Goal: Task Accomplishment & Management: Use online tool/utility

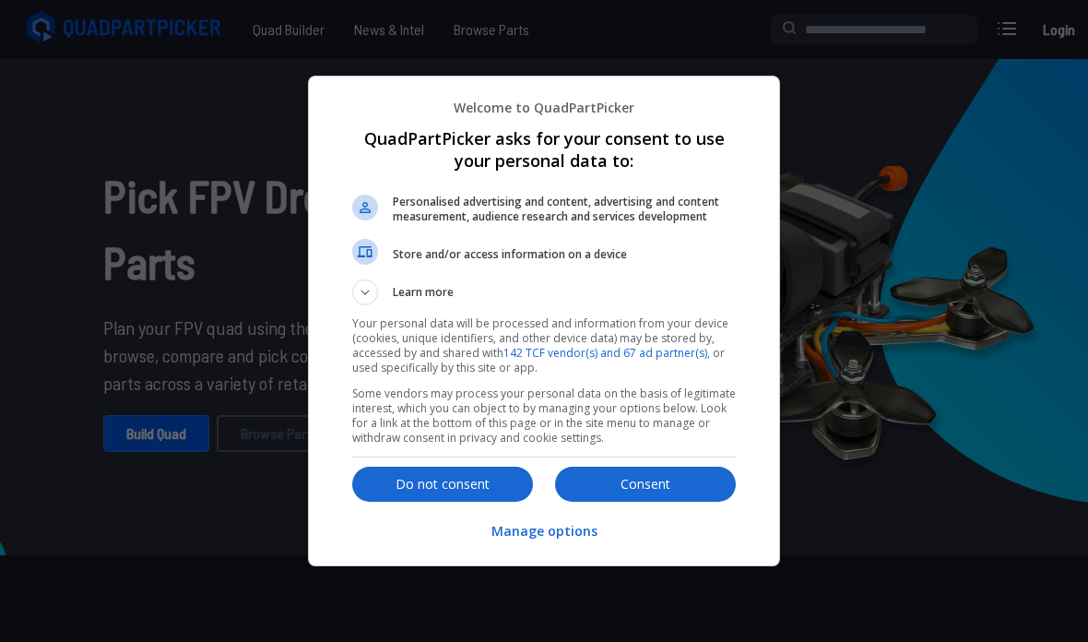
click at [374, 499] on button "Do not consent" at bounding box center [442, 483] width 181 height 35
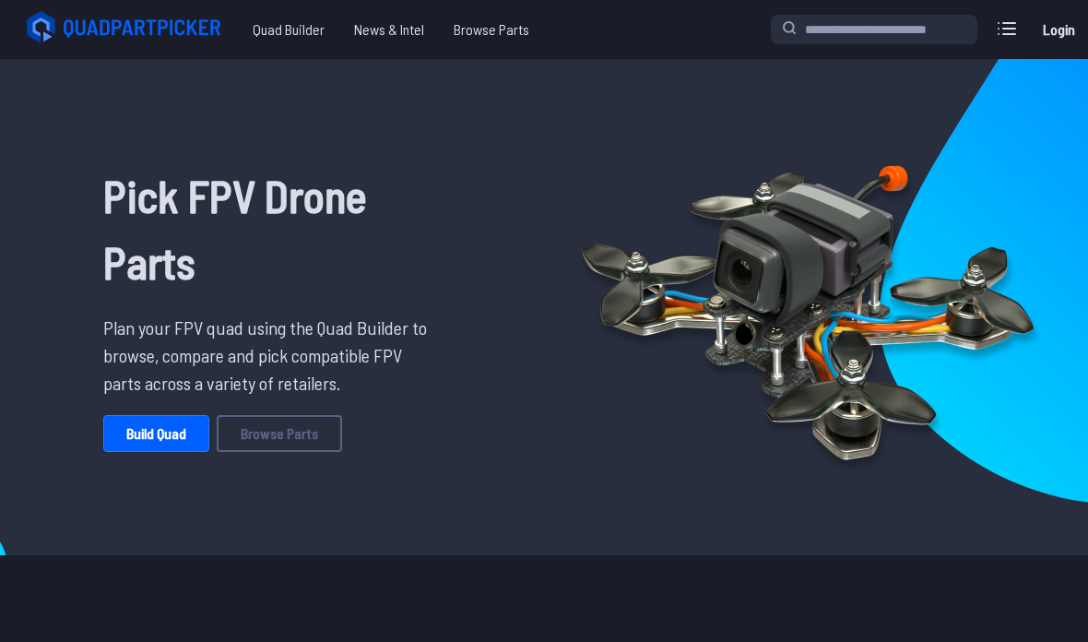
click at [129, 431] on link "Build Quad" at bounding box center [156, 433] width 106 height 37
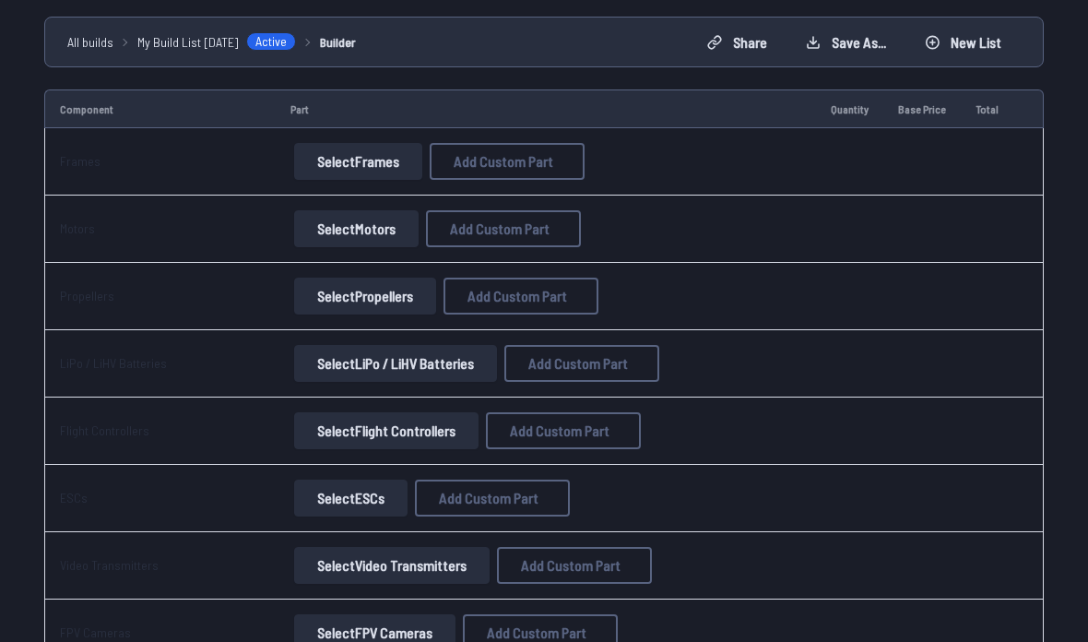
click at [369, 144] on button "Select Frames" at bounding box center [358, 162] width 128 height 37
click at [378, 159] on button "Select Frames" at bounding box center [358, 161] width 128 height 37
click at [377, 174] on button "Select Frames" at bounding box center [358, 161] width 128 height 37
click at [377, 173] on button "Select Frames" at bounding box center [358, 161] width 128 height 37
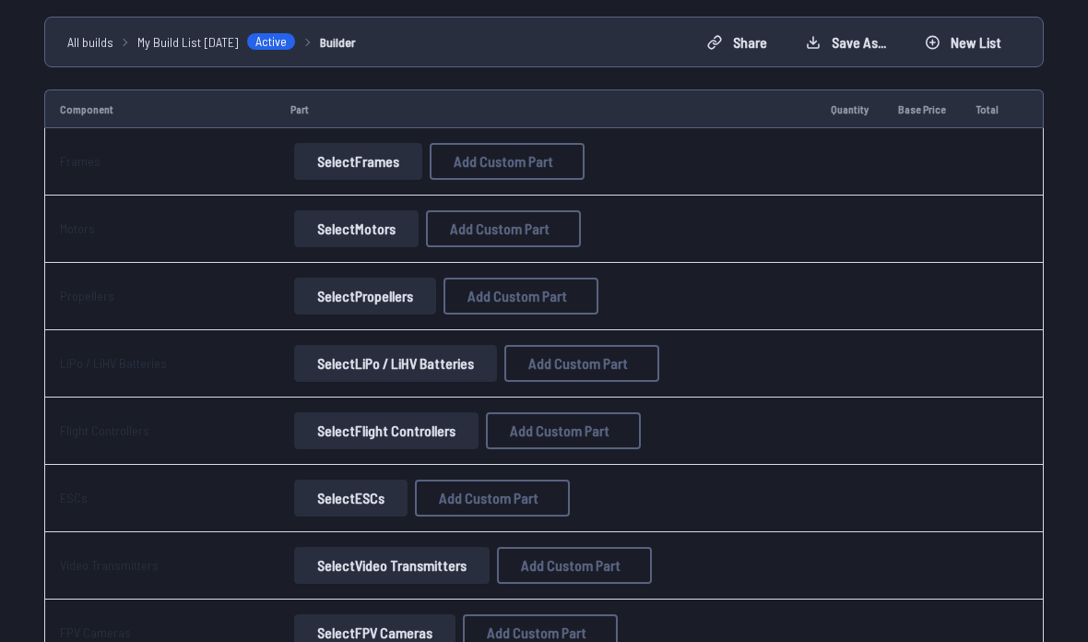
click at [363, 151] on button "Select Frames" at bounding box center [358, 161] width 128 height 37
click at [410, 114] on td "Part" at bounding box center [546, 108] width 540 height 39
click at [498, 158] on span "Add Custom Part" at bounding box center [504, 161] width 100 height 15
select select "**********"
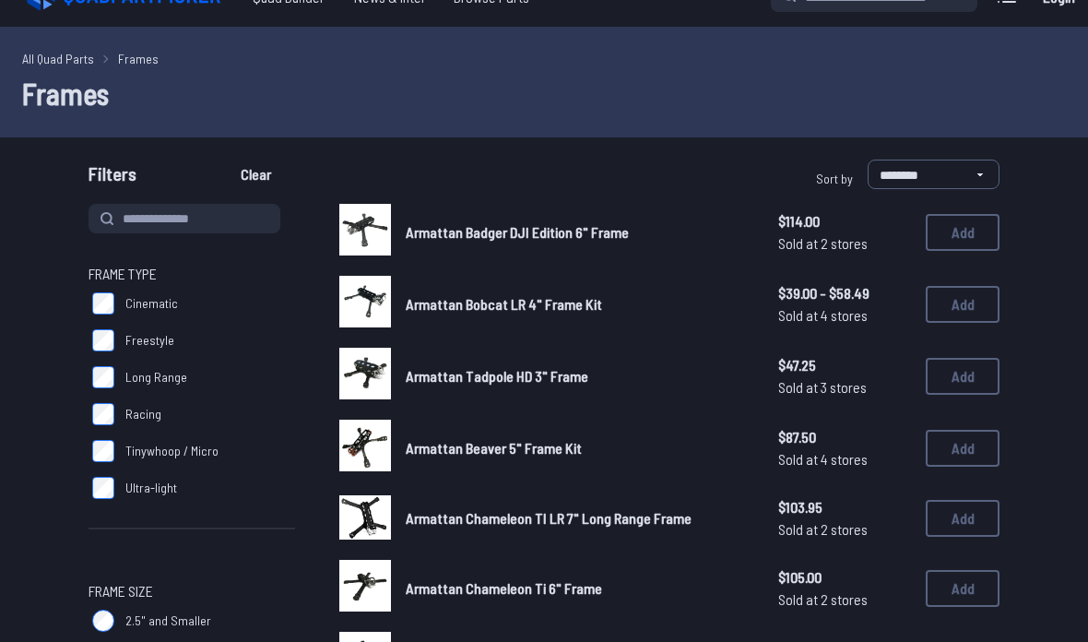
scroll to position [32, 0]
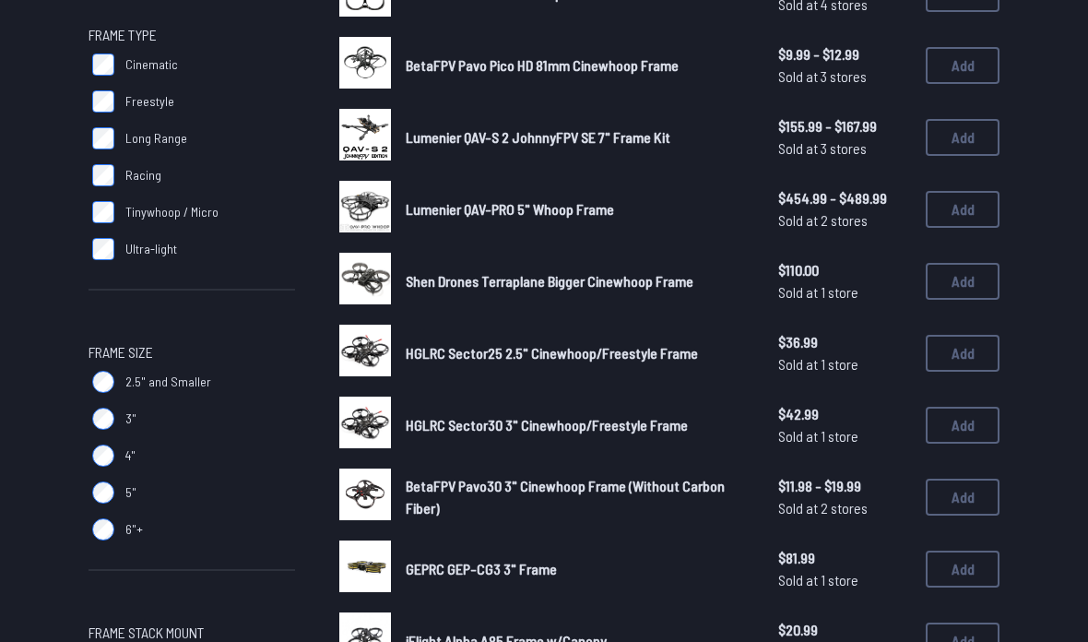
scroll to position [239, 0]
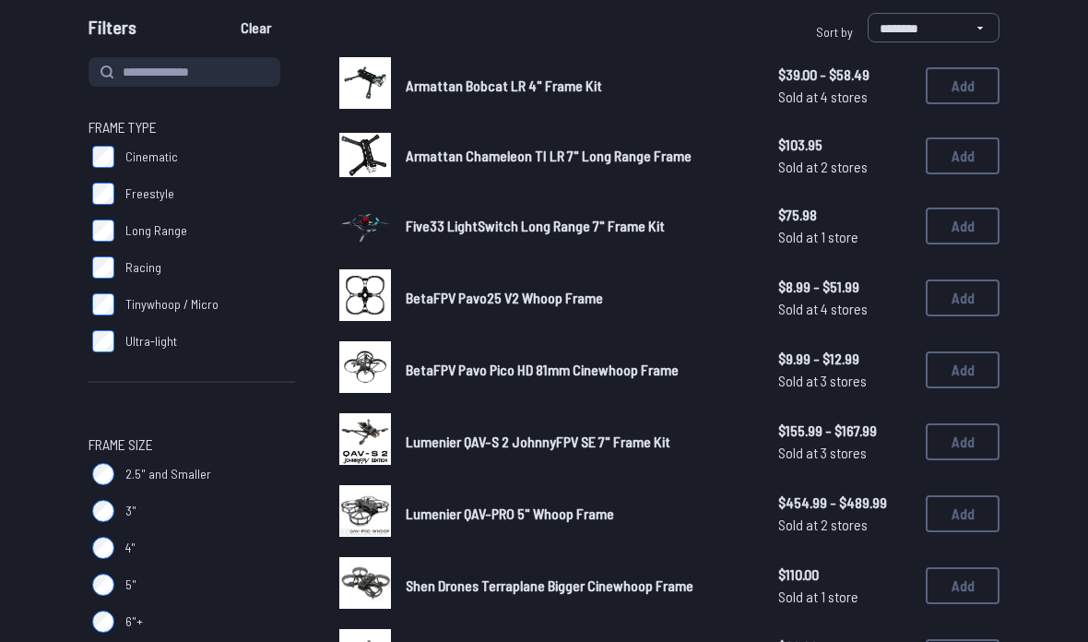
scroll to position [178, 0]
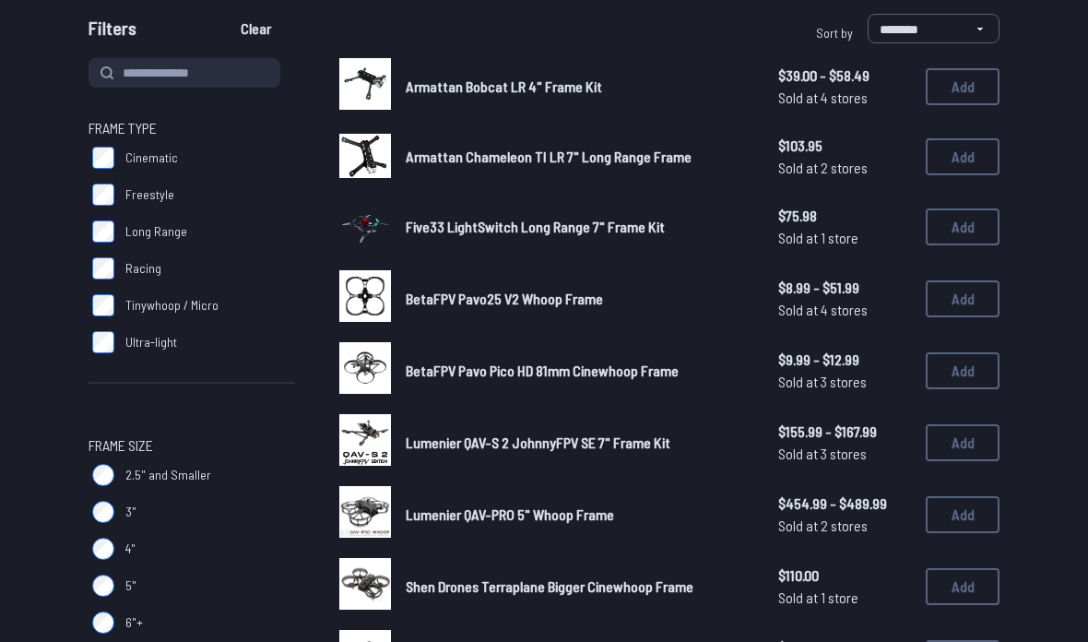
click at [360, 163] on img at bounding box center [365, 156] width 52 height 44
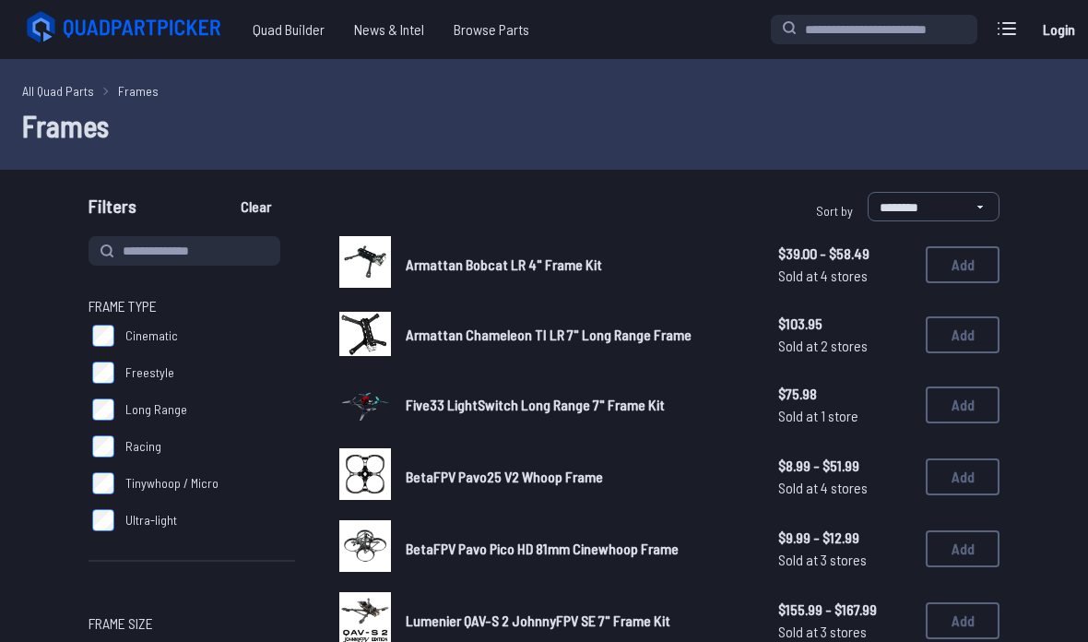
scroll to position [183, 0]
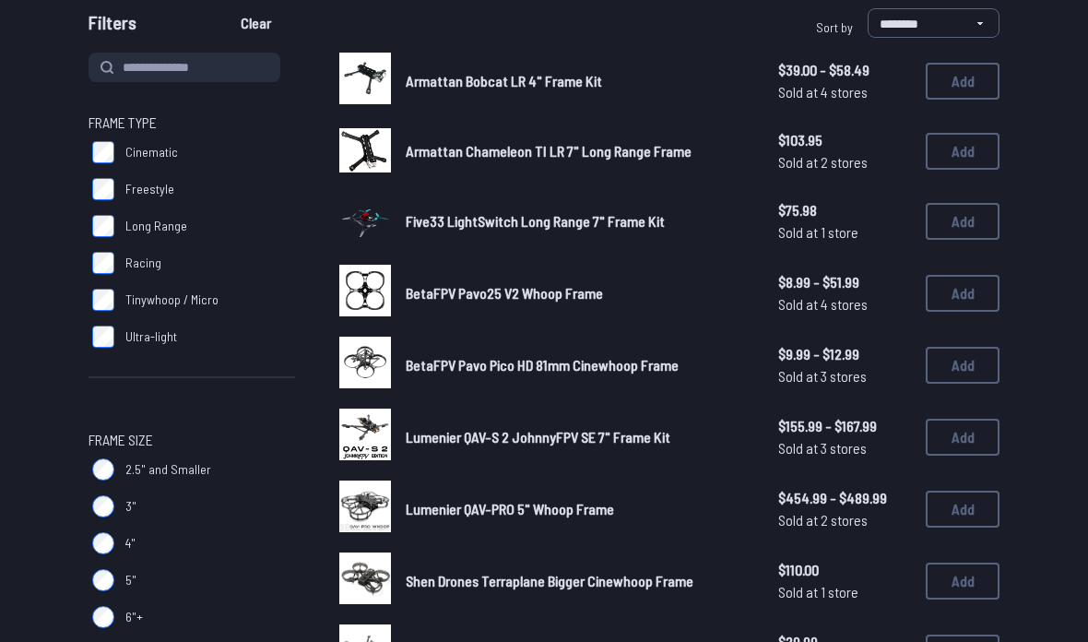
click at [970, 146] on button "Add" at bounding box center [962, 151] width 74 height 37
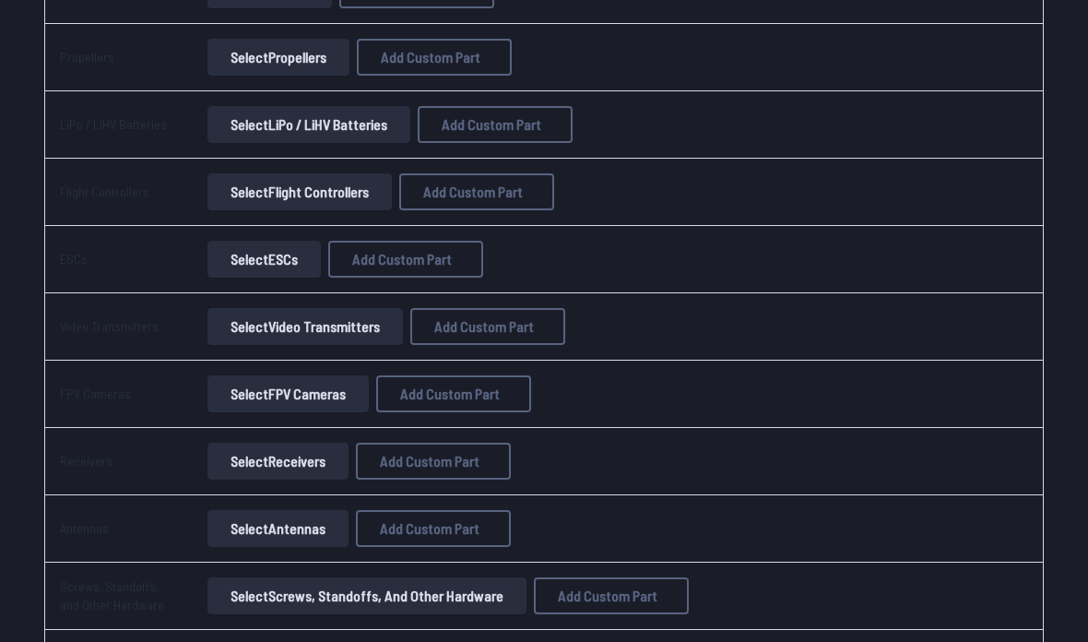
scroll to position [547, 0]
click at [255, 408] on button "Select FPV Cameras" at bounding box center [287, 393] width 161 height 37
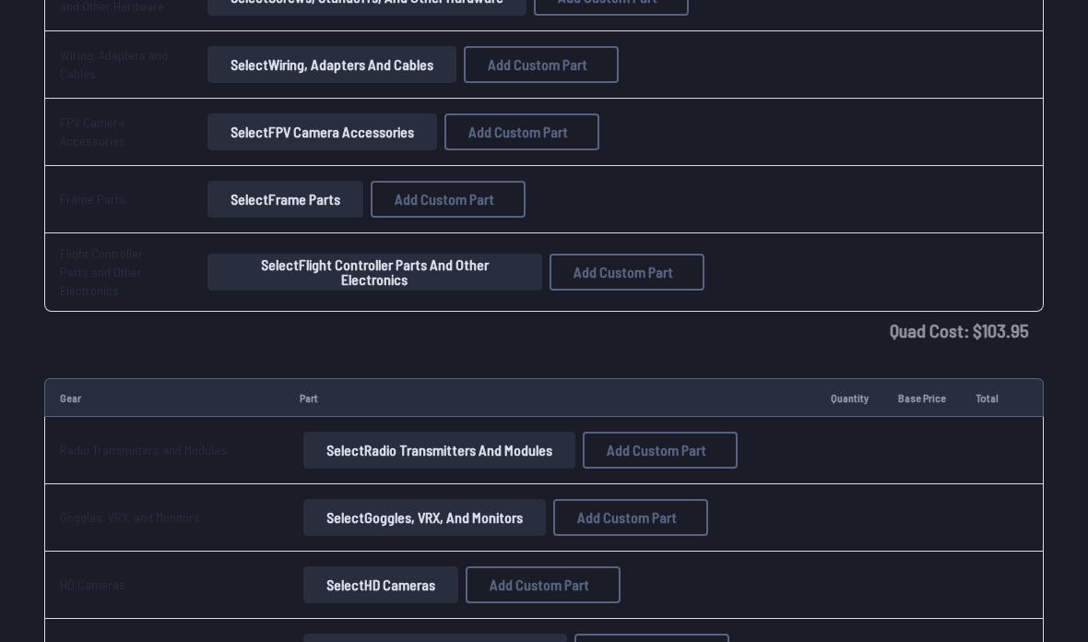
scroll to position [1145, 0]
click at [336, 566] on button "Select HD Cameras" at bounding box center [380, 584] width 155 height 37
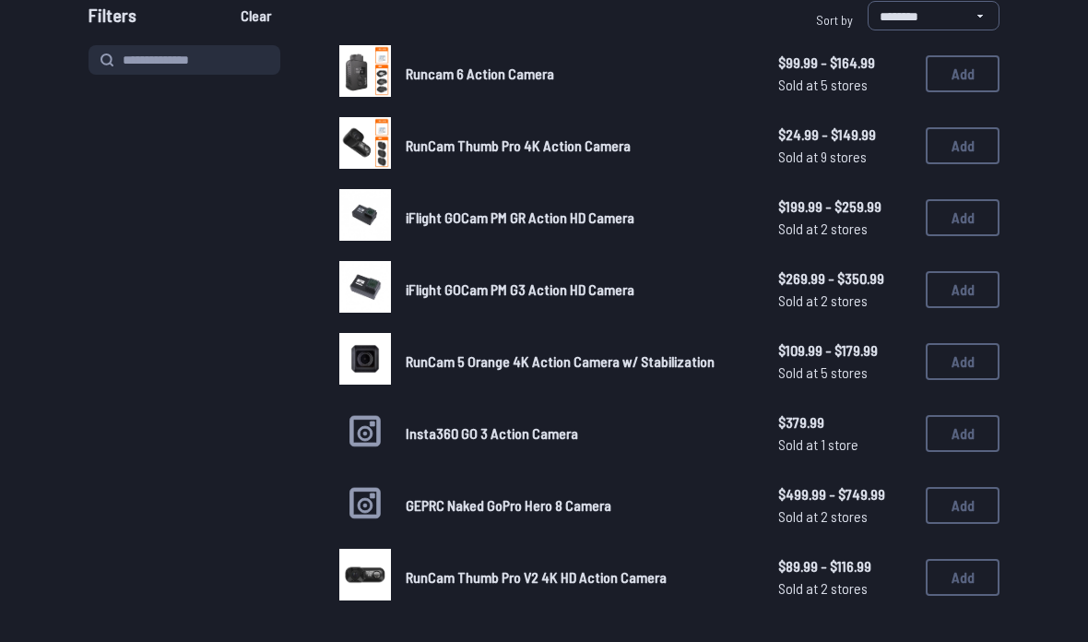
scroll to position [189, 0]
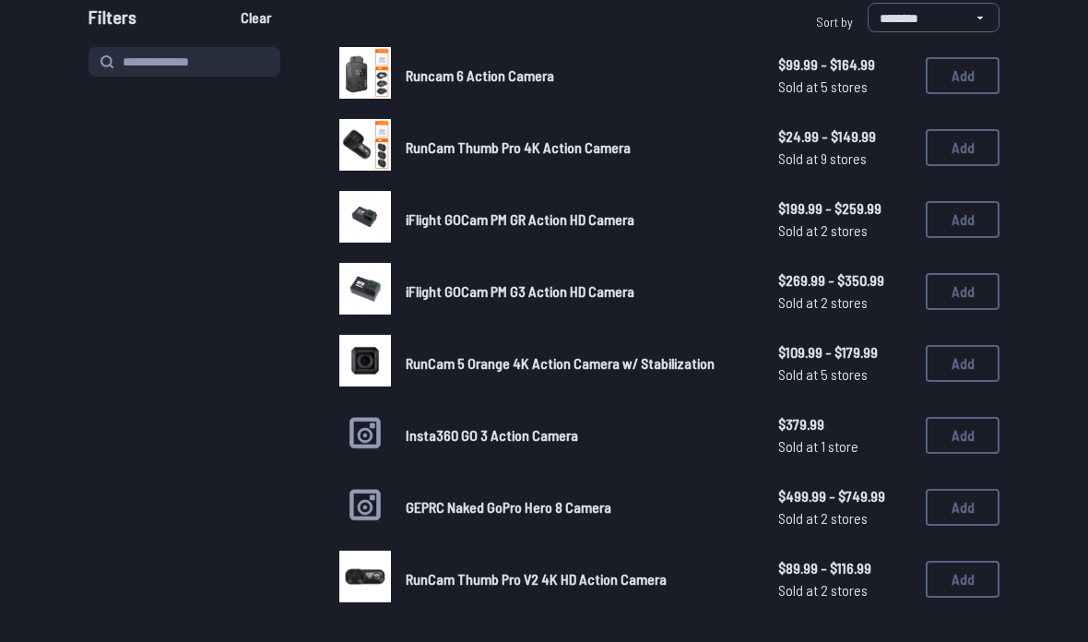
click at [976, 489] on button "Add" at bounding box center [962, 507] width 74 height 37
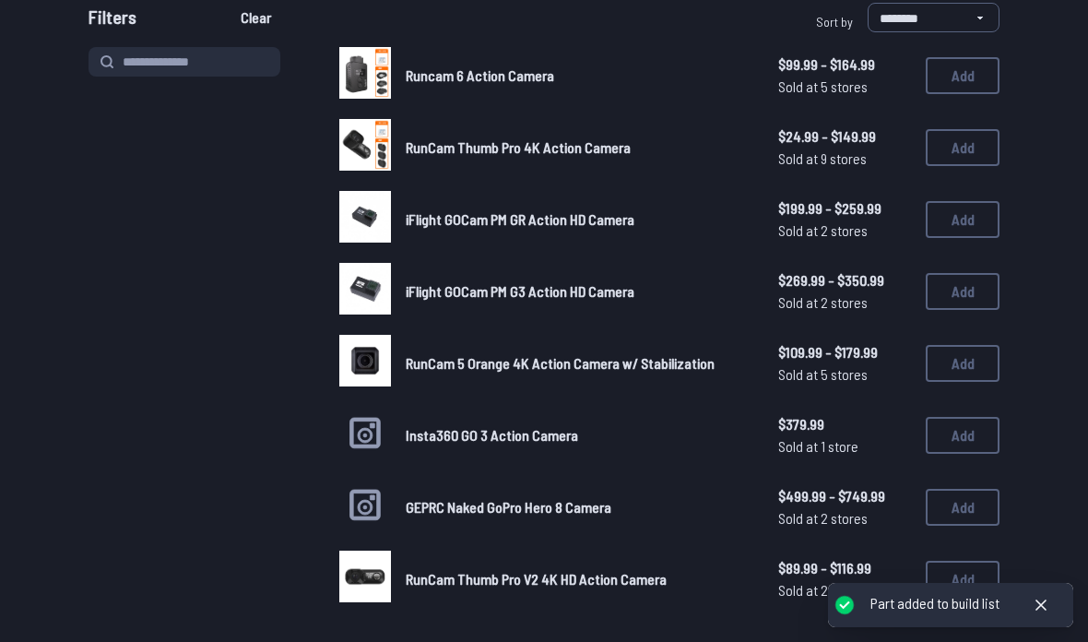
scroll to position [0, 0]
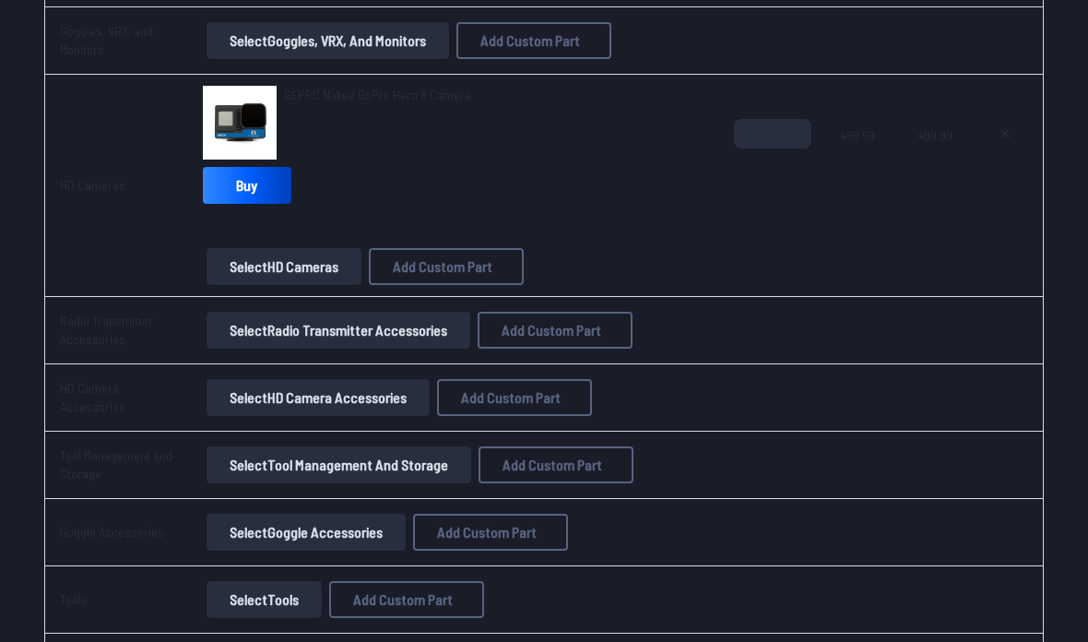
scroll to position [1621, 0]
click at [265, 379] on button "Select HD Camera Accessories" at bounding box center [317, 397] width 223 height 37
click at [260, 396] on button "Select HD Camera Accessories" at bounding box center [317, 397] width 223 height 37
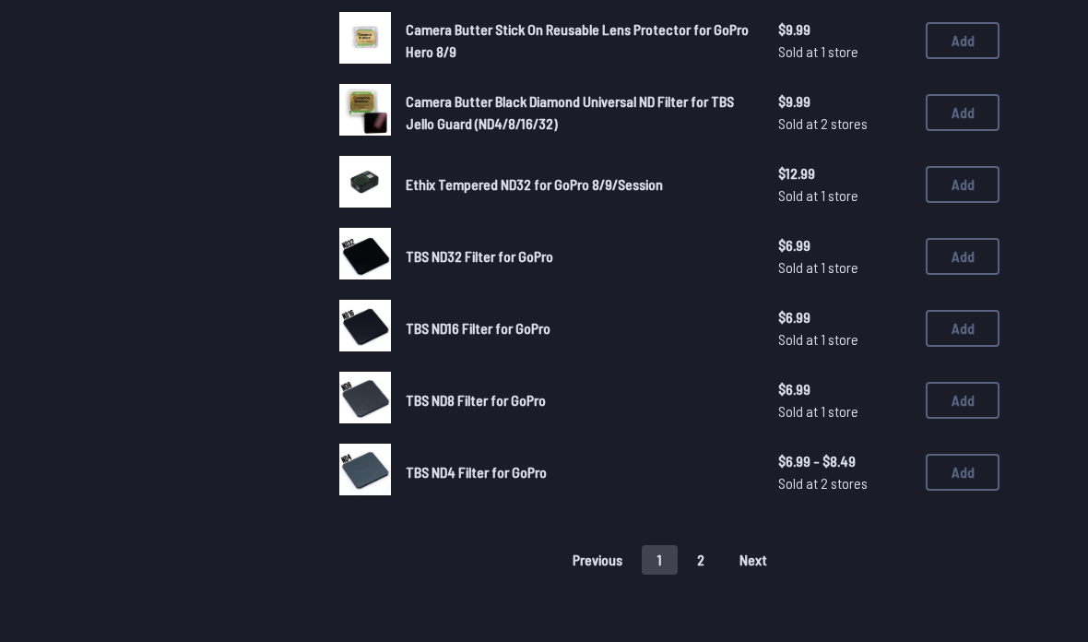
scroll to position [1135, 0]
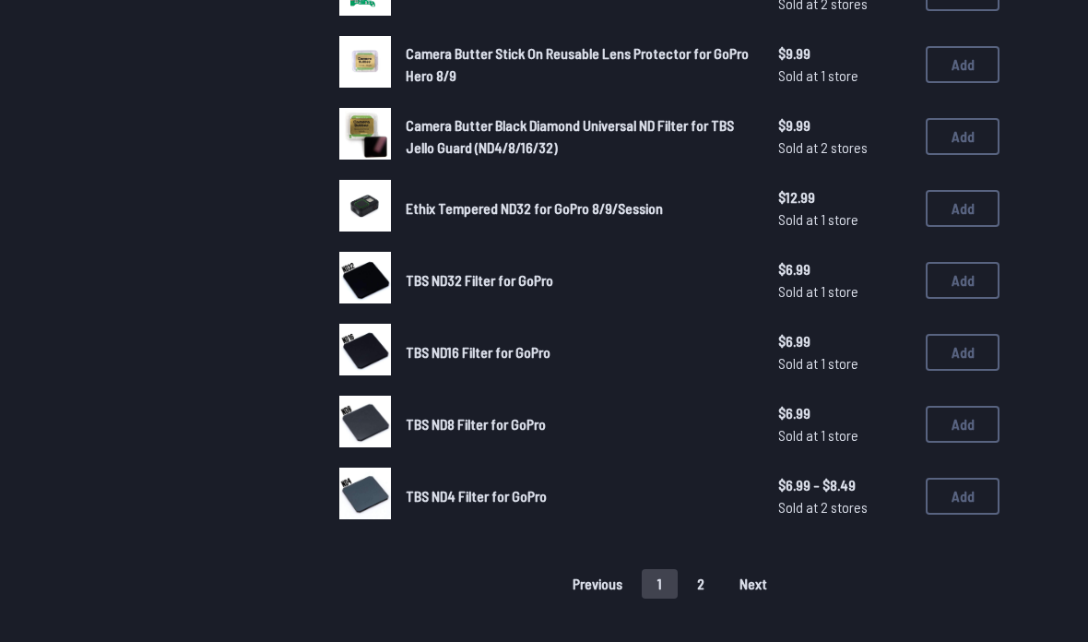
click at [974, 262] on button "Add" at bounding box center [962, 280] width 74 height 37
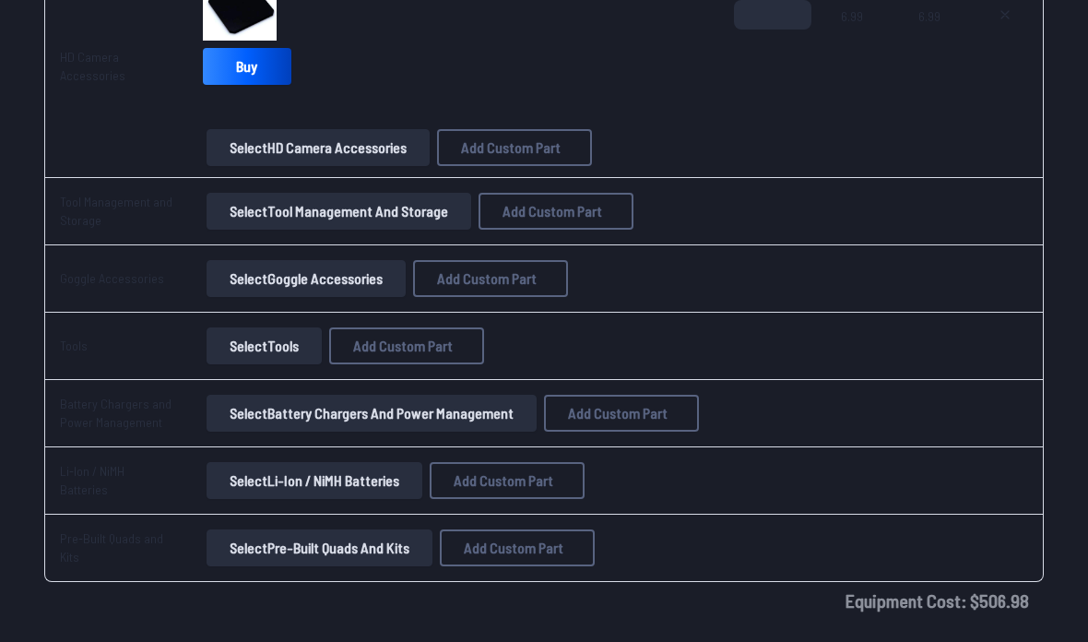
scroll to position [2018, 0]
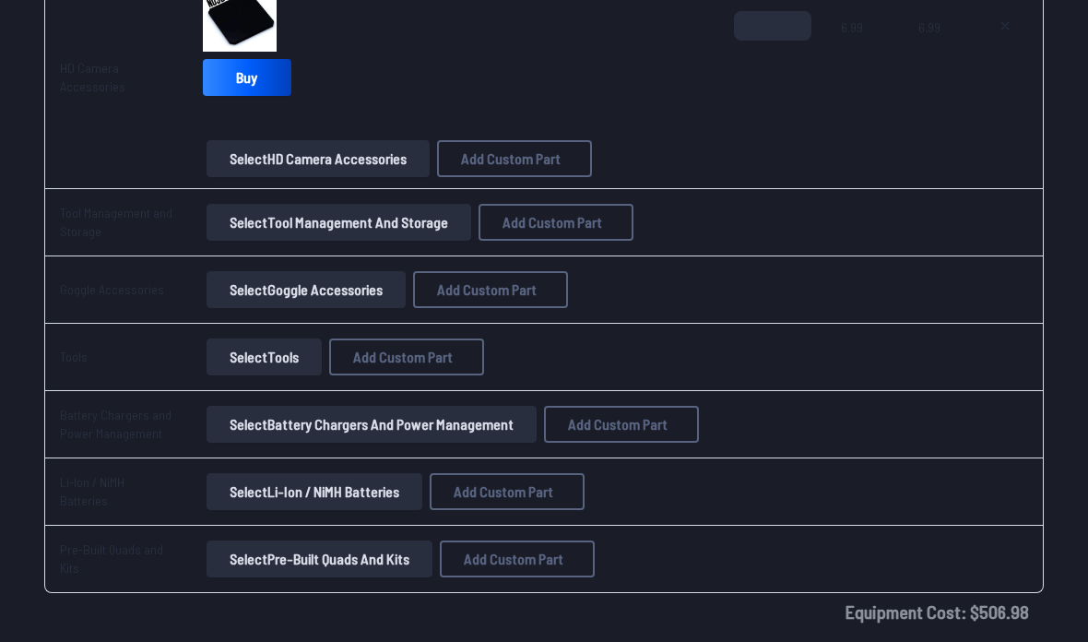
click at [233, 292] on button "Select Goggle Accessories" at bounding box center [305, 290] width 199 height 37
